Goal: Obtain resource: Download file/media

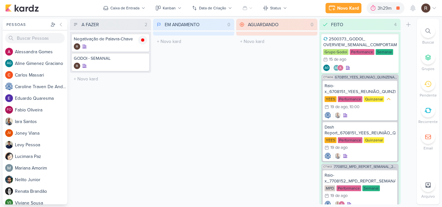
click at [196, 190] on div at bounding box center [428, 185] width 14 height 14
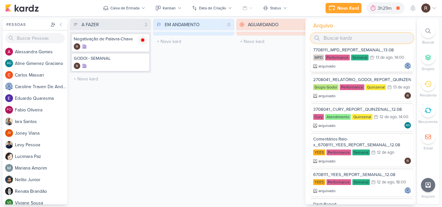
scroll to position [97, 0]
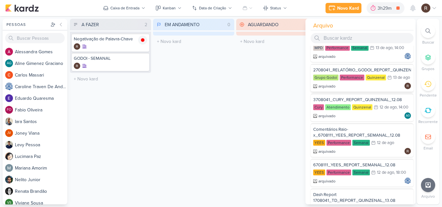
click at [196, 71] on div "2708041_RELATÓRIO_GODOI_REPORT_QUINZENAL_14.08" at bounding box center [362, 70] width 98 height 6
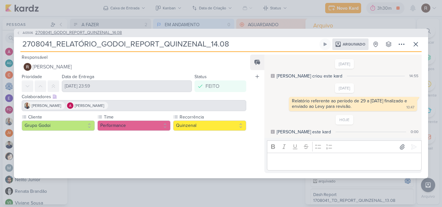
click at [88, 35] on span "2708041_GODOI_REPORT_QUINZENAL_14.08" at bounding box center [78, 33] width 87 height 6
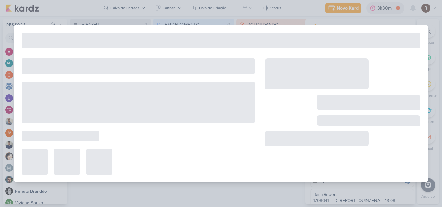
type input "2708041_GODOI_REPORT_QUINZENAL_14.08"
type input "[DATE] 10:30"
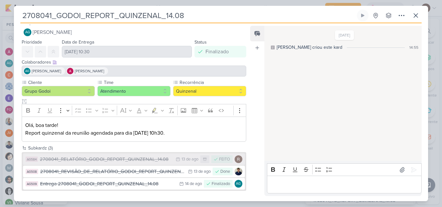
scroll to position [7, 0]
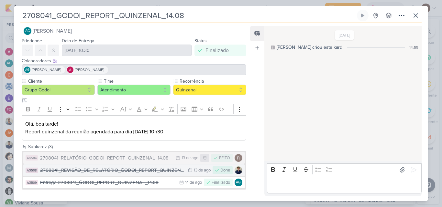
click at [170, 171] on div "2708041_REVISÃO_DE_RELATÓRIO_GODOI_REPORT_QUINZENAL_14.08" at bounding box center [112, 170] width 145 height 7
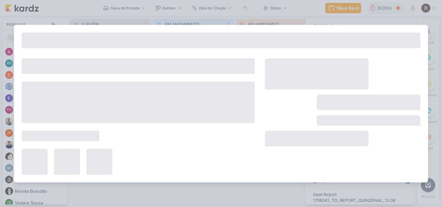
type input "2708041_REVISÃO_DE_RELATÓRIO_GODOI_REPORT_QUINZENAL_14.08"
type input "[DATE] 23:59"
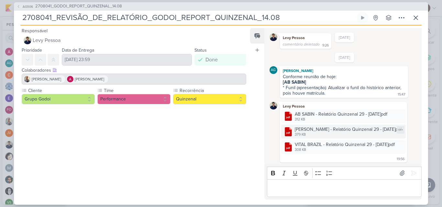
scroll to position [38, 0]
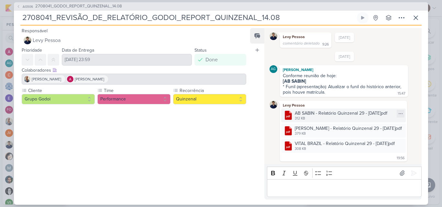
click at [196, 117] on div "312 KB" at bounding box center [341, 118] width 92 height 5
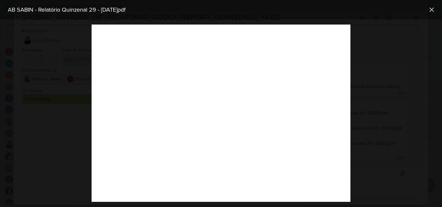
click at [196, 113] on div at bounding box center [221, 113] width 442 height 188
